Goal: Information Seeking & Learning: Learn about a topic

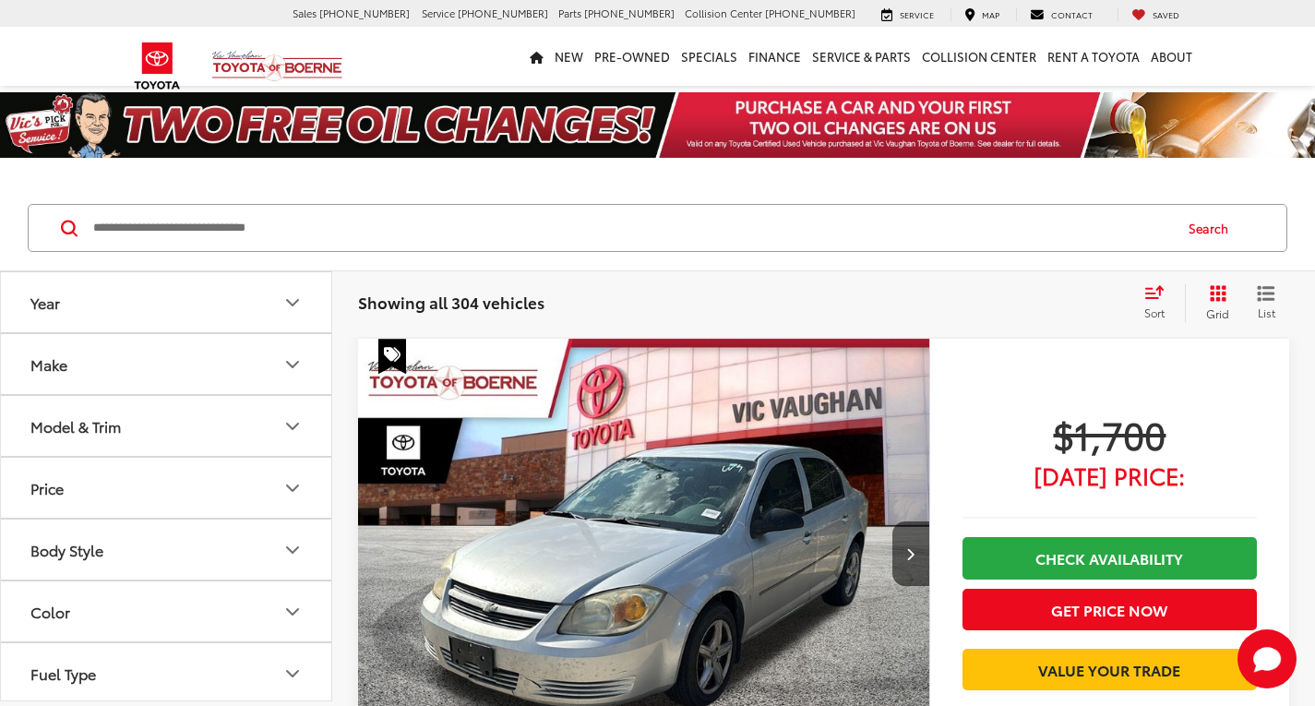
click at [253, 231] on input "Search by Make, Model, or Keyword" at bounding box center [630, 228] width 1079 height 44
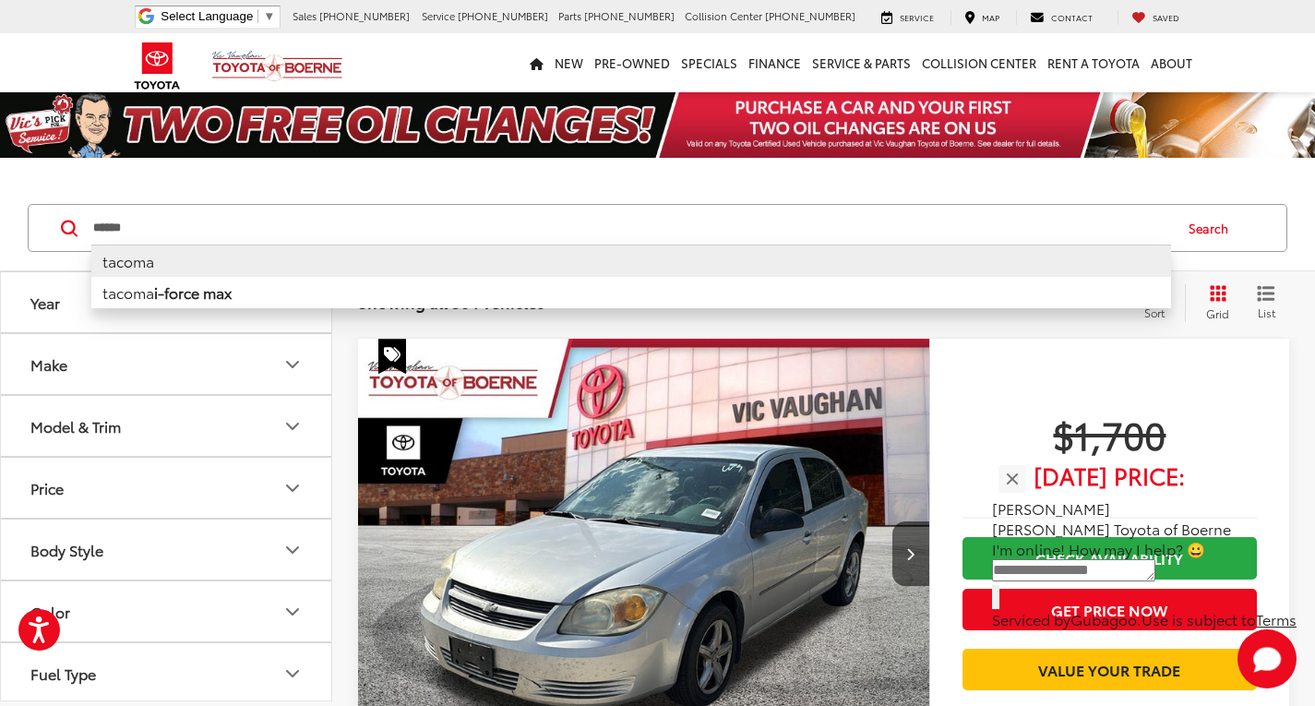
type input "******"
click at [185, 270] on li "tacoma" at bounding box center [630, 260] width 1079 height 32
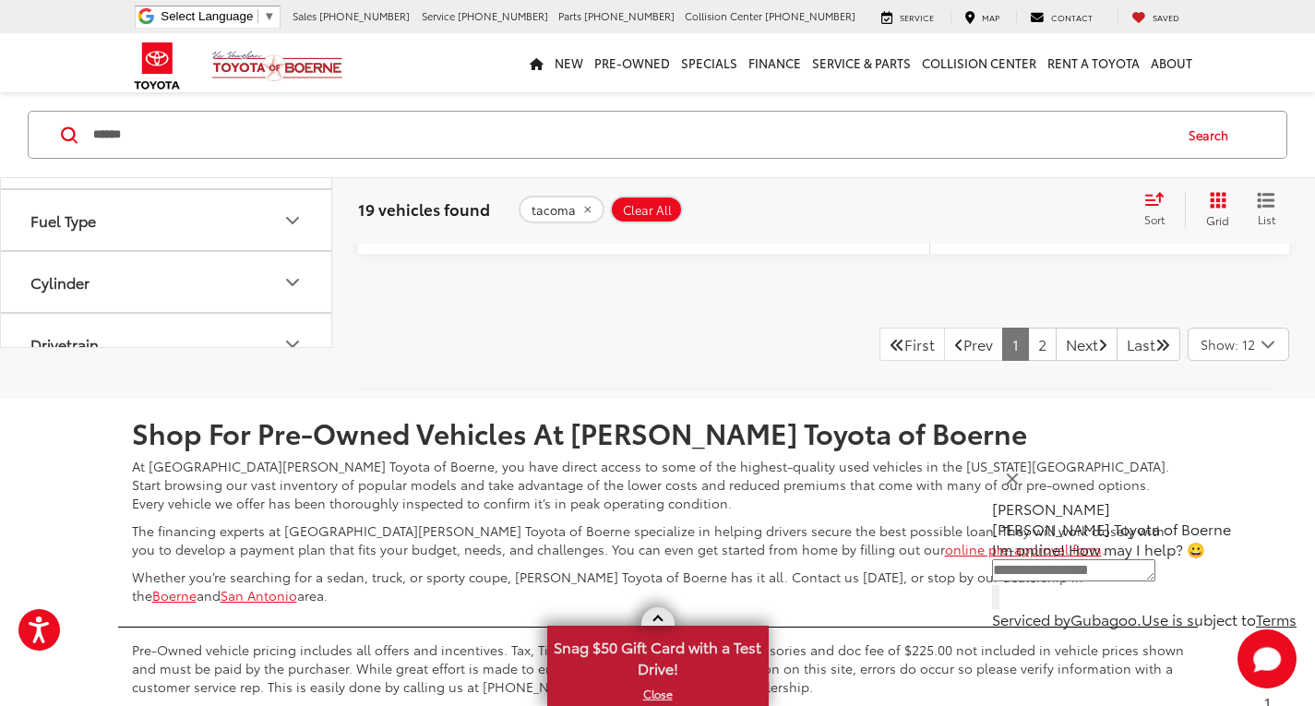
scroll to position [9503, 0]
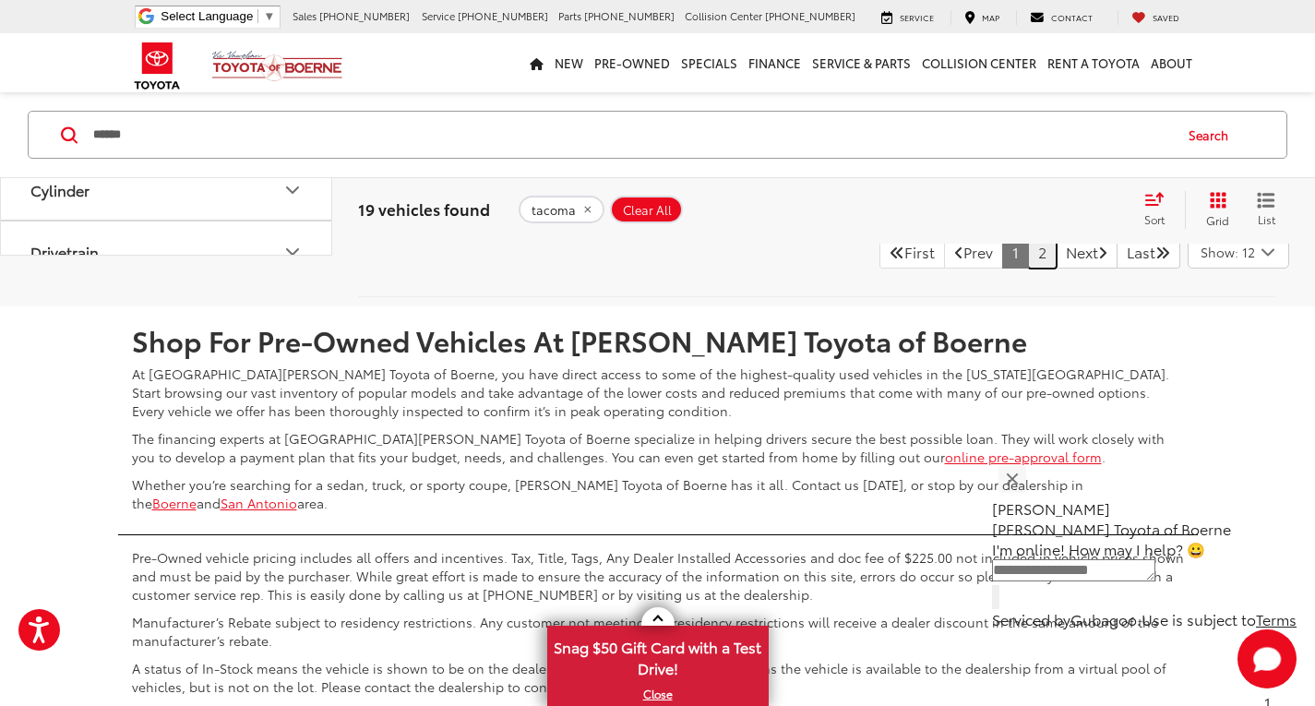
click at [1028, 253] on link "2" at bounding box center [1042, 251] width 29 height 33
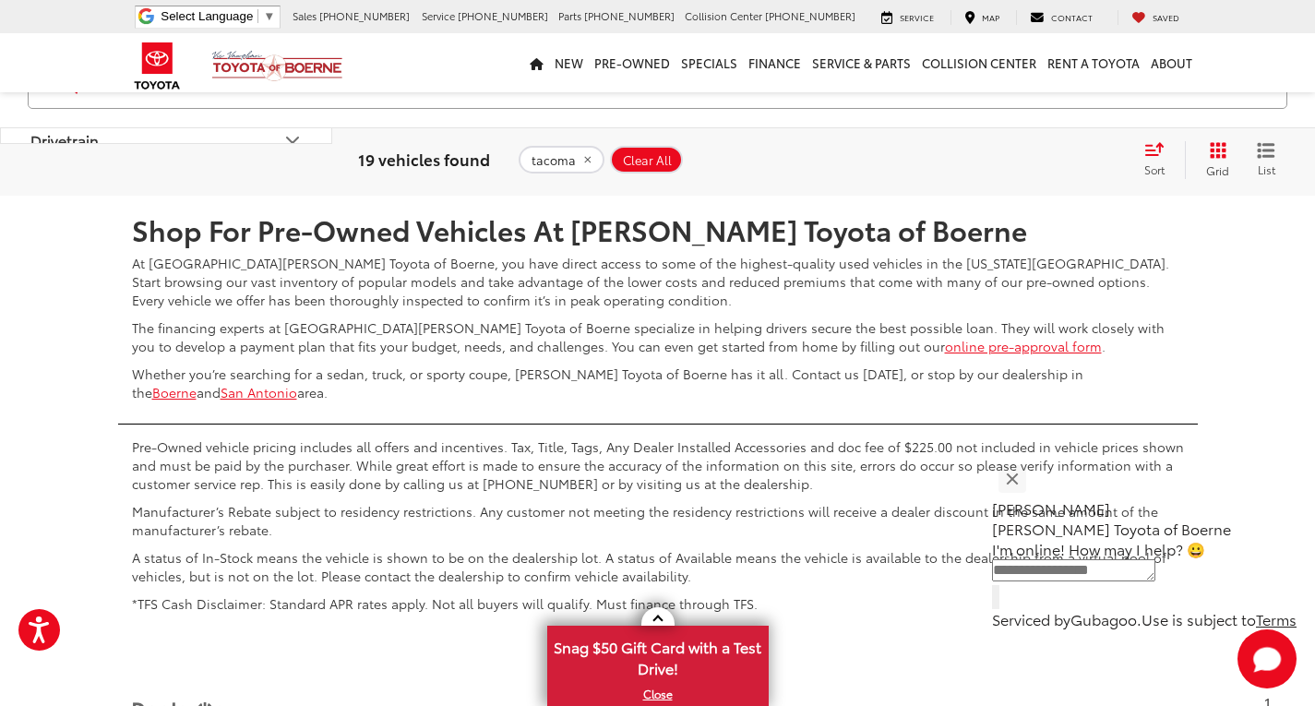
scroll to position [5537, 0]
